Goal: Task Accomplishment & Management: Use online tool/utility

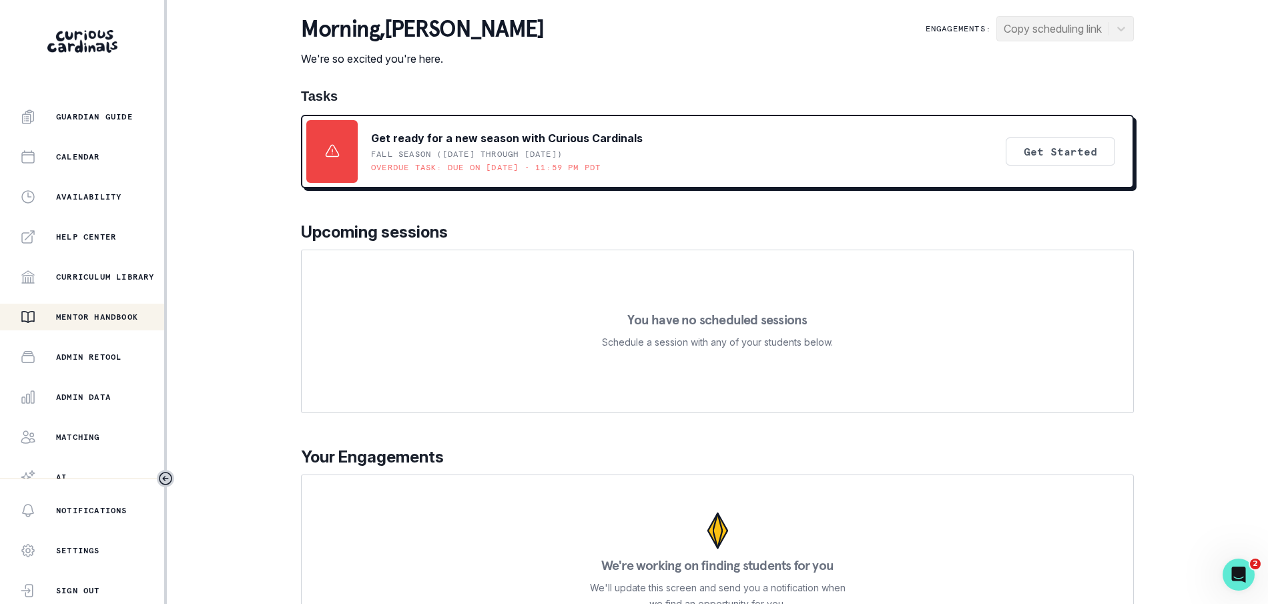
scroll to position [214, 0]
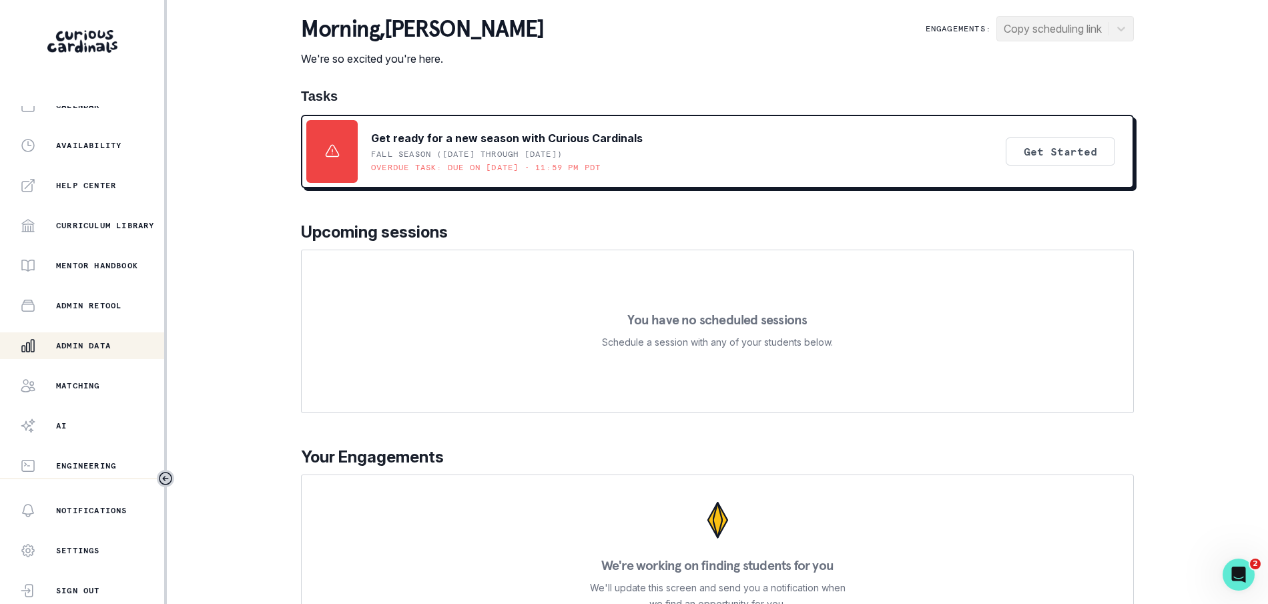
click at [87, 336] on button "Admin Data" at bounding box center [82, 345] width 164 height 27
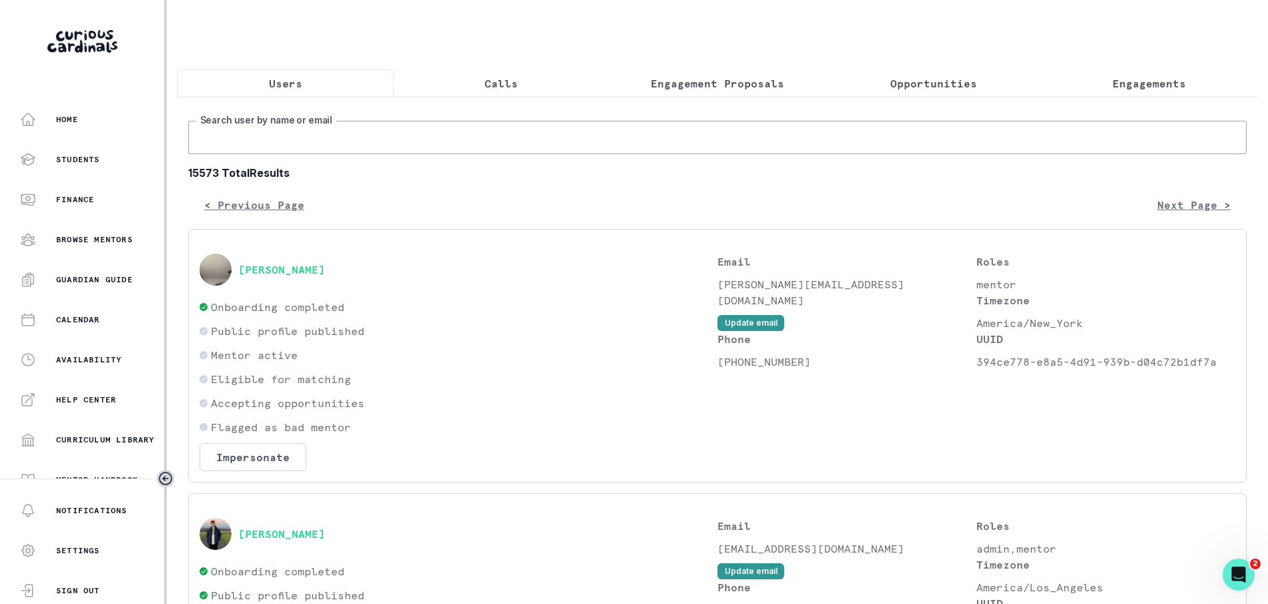
click at [450, 150] on input "Search user by name or email" at bounding box center [717, 137] width 1059 height 33
type input "[PERSON_NAME]"
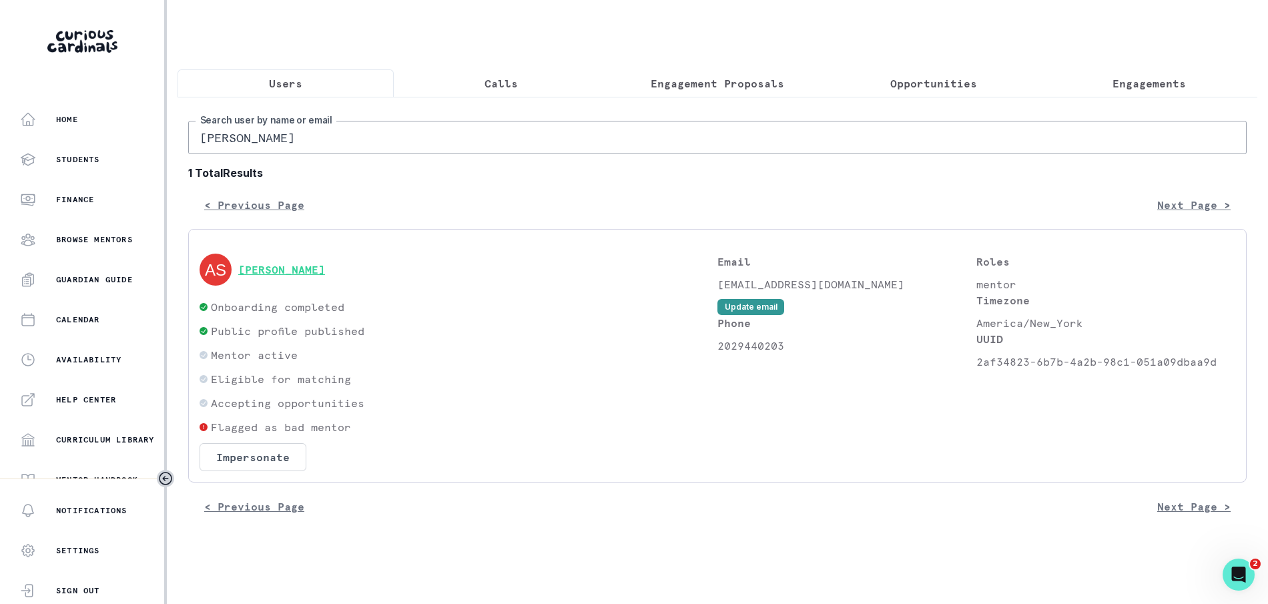
click at [273, 276] on button "[PERSON_NAME]" at bounding box center [281, 269] width 87 height 13
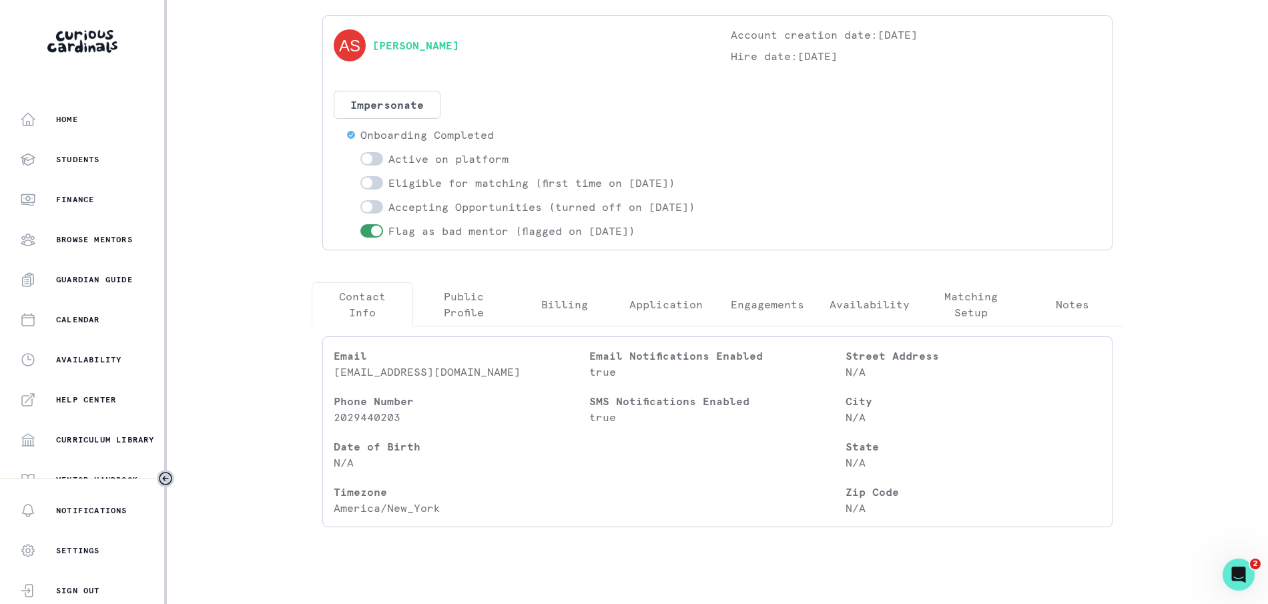
scroll to position [92, 0]
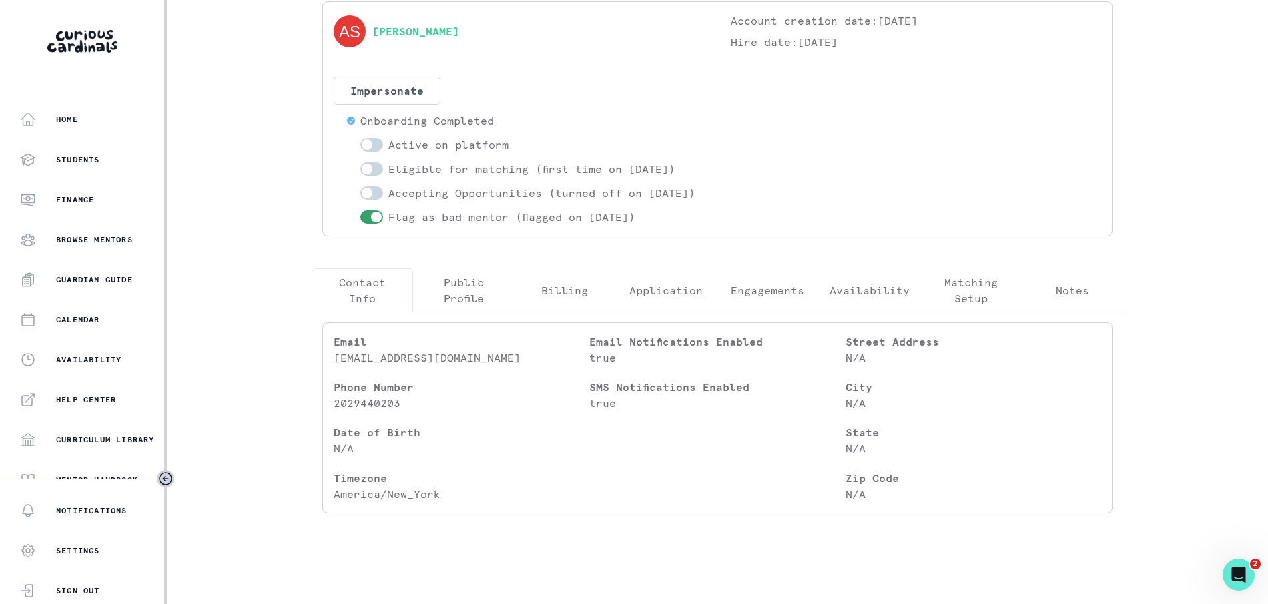
click at [1067, 287] on div "[PERSON_NAME] Account creation date: [DATE] Hire date: [DATE] Impersonate Confi…" at bounding box center [717, 262] width 833 height 523
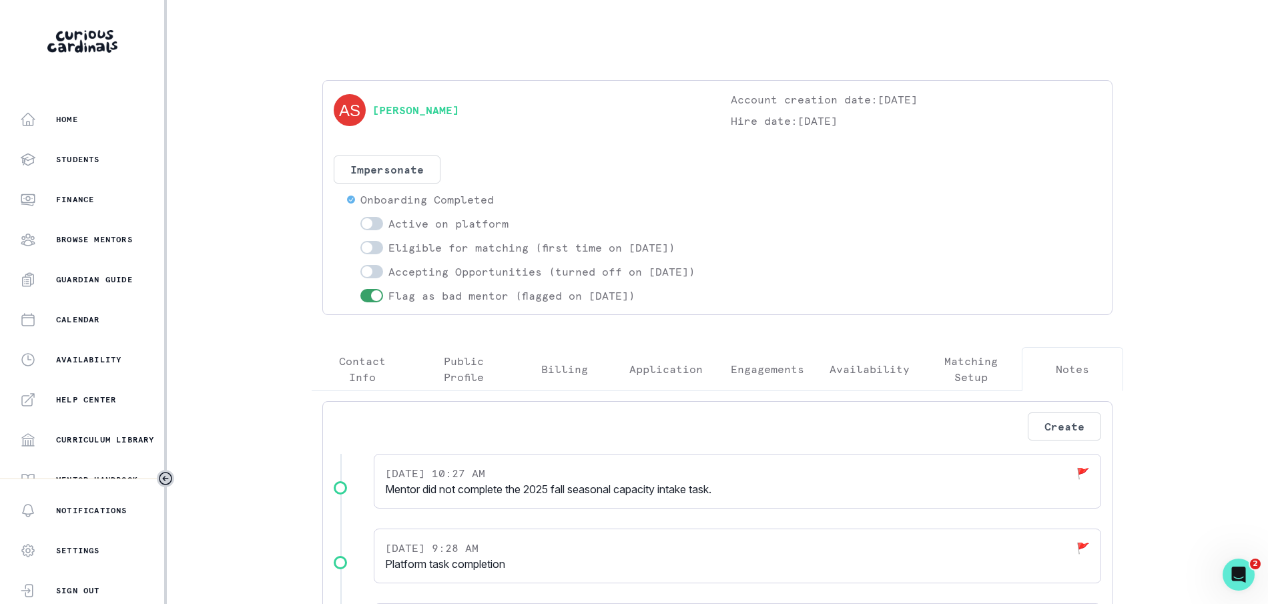
scroll to position [204, 0]
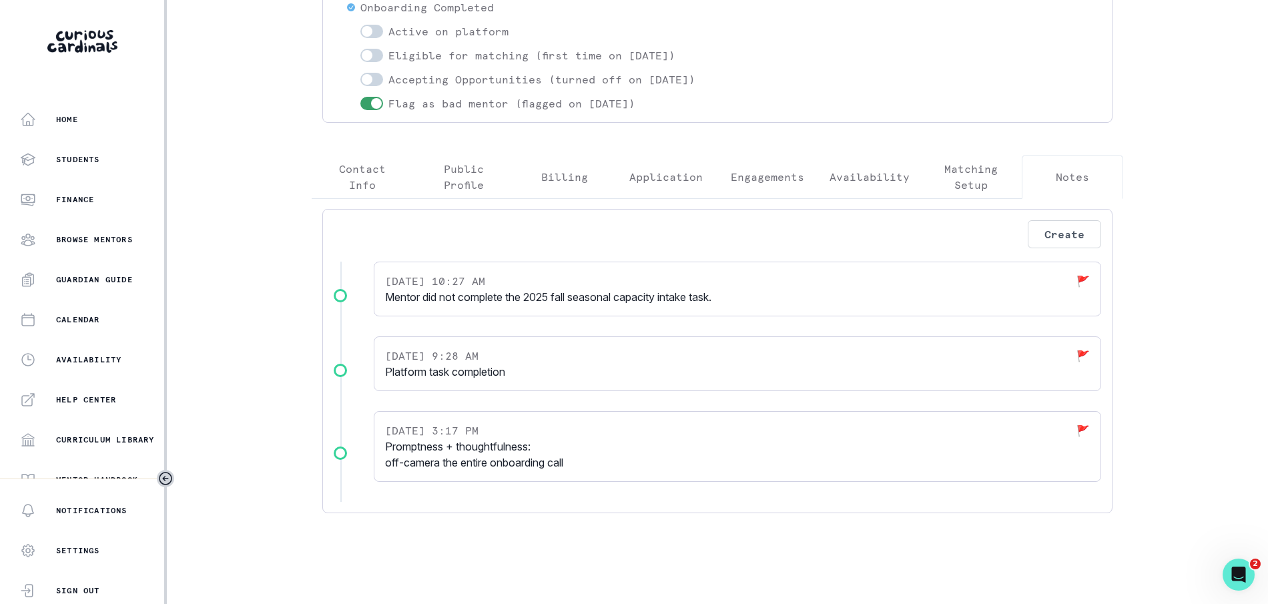
click at [483, 370] on p "Platform task completion" at bounding box center [737, 372] width 705 height 16
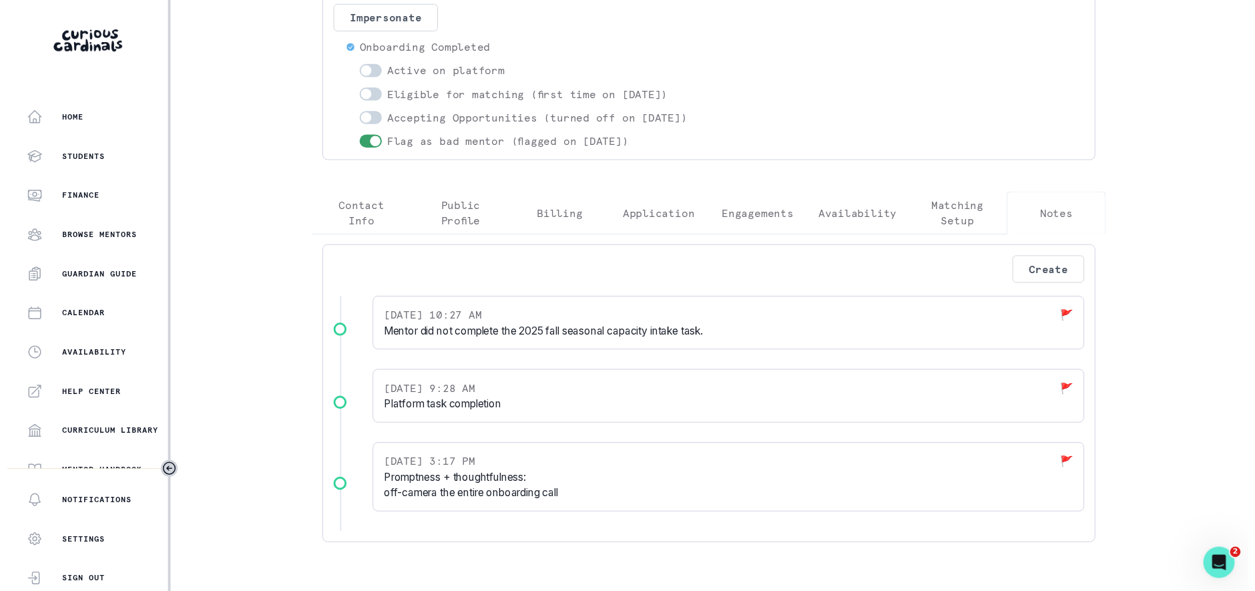
scroll to position [0, 0]
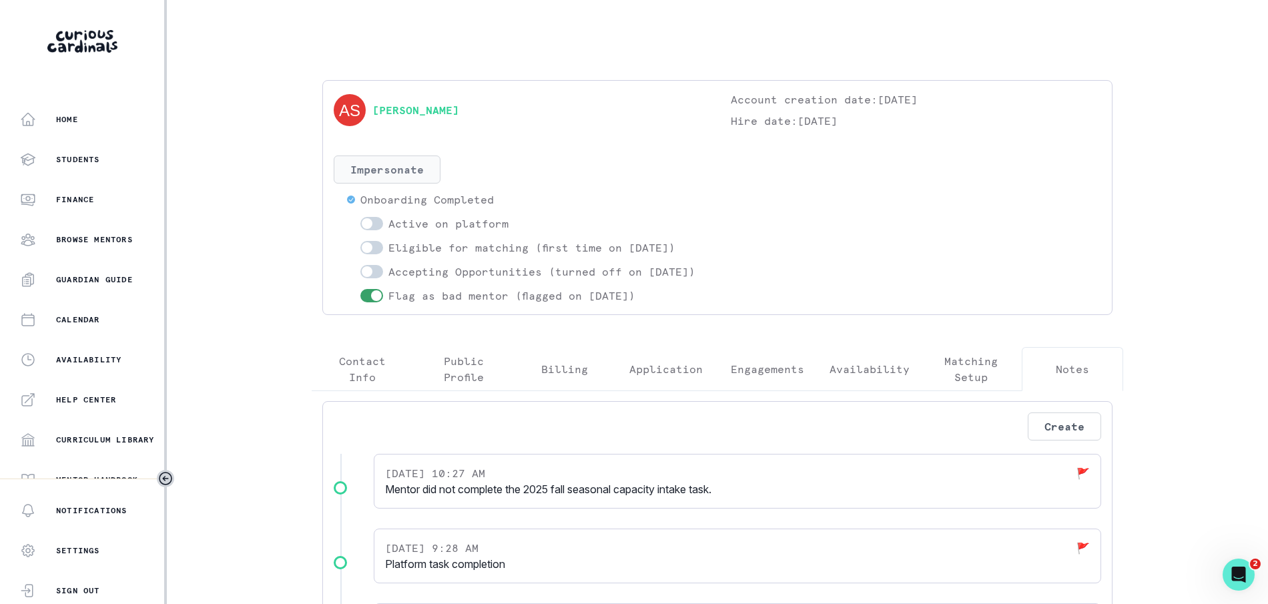
click at [413, 177] on button "Impersonate" at bounding box center [387, 170] width 107 height 28
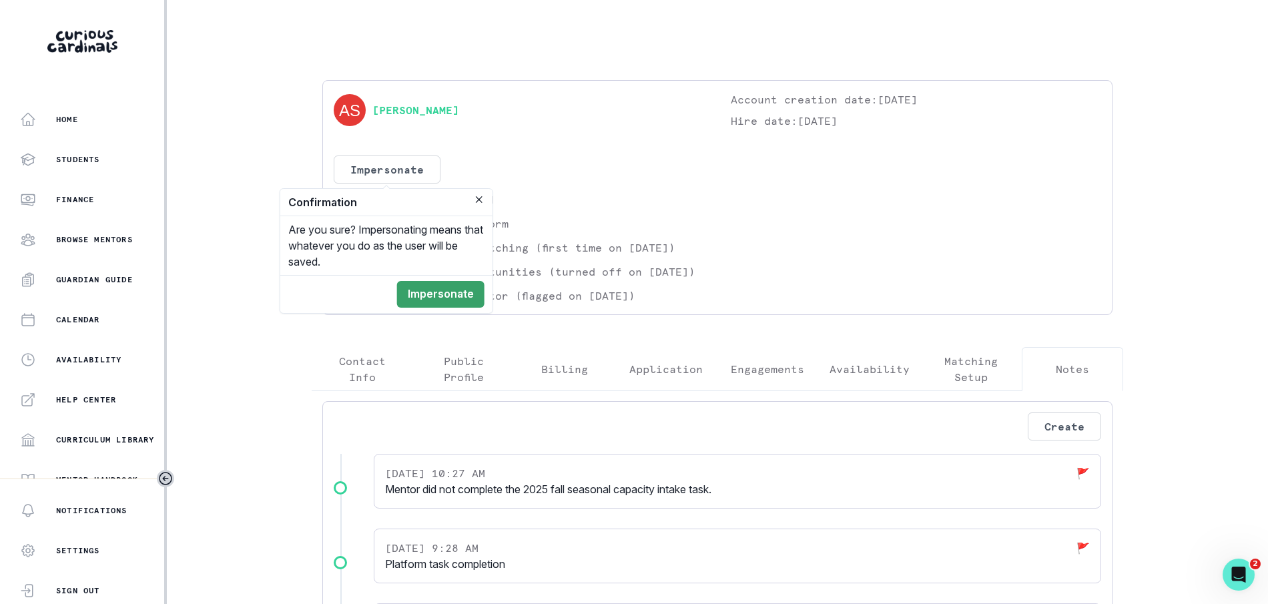
click at [460, 308] on footer "Impersonate" at bounding box center [386, 294] width 212 height 38
click at [457, 293] on button "Impersonate" at bounding box center [440, 294] width 87 height 27
